Goal: Information Seeking & Learning: Learn about a topic

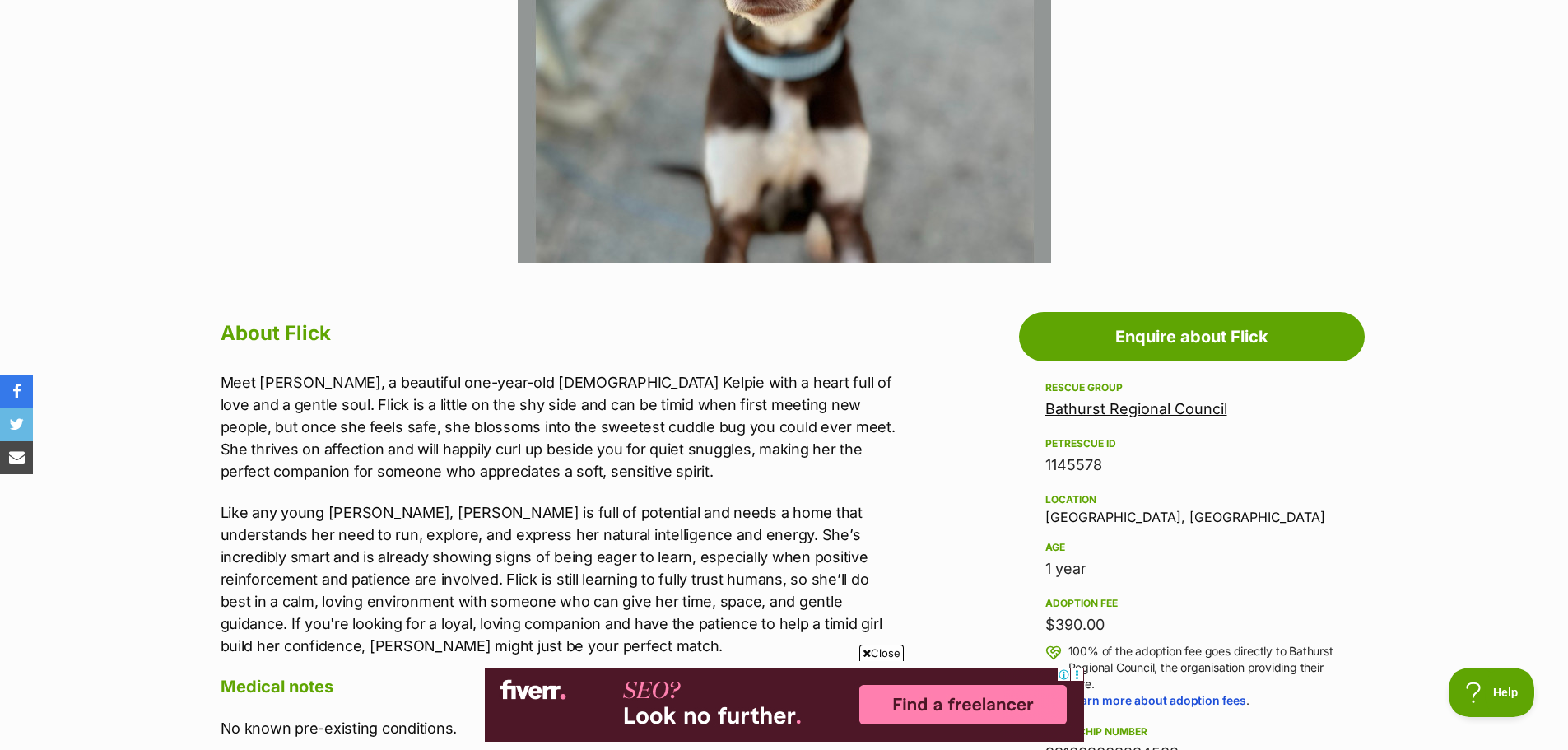
scroll to position [329, 0]
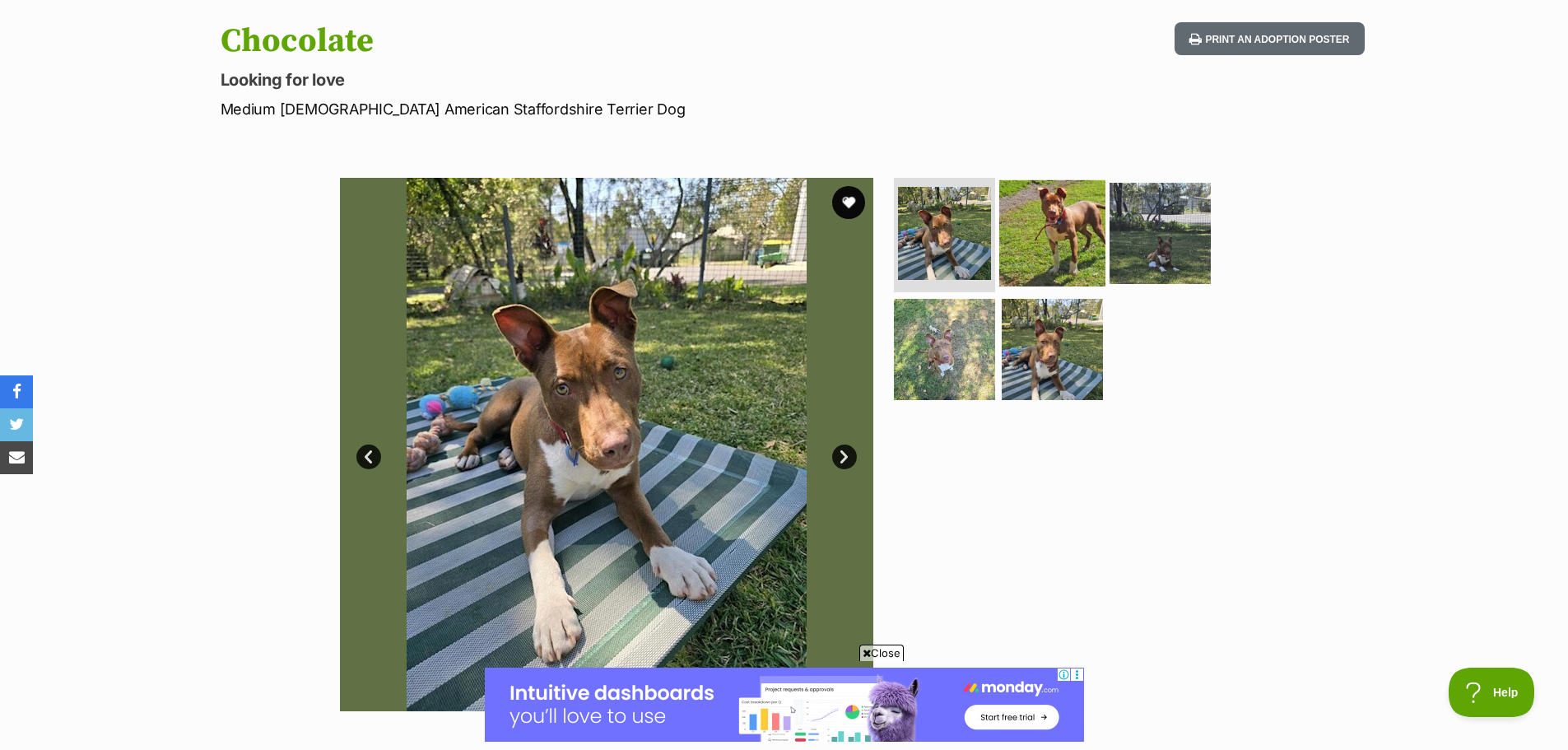
click at [1059, 230] on img at bounding box center [1052, 233] width 106 height 106
